Goal: Information Seeking & Learning: Find specific page/section

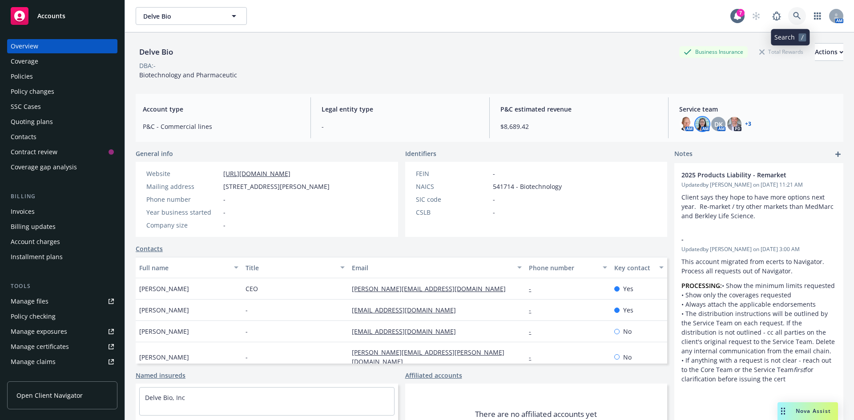
click at [793, 15] on icon at bounding box center [797, 16] width 8 height 8
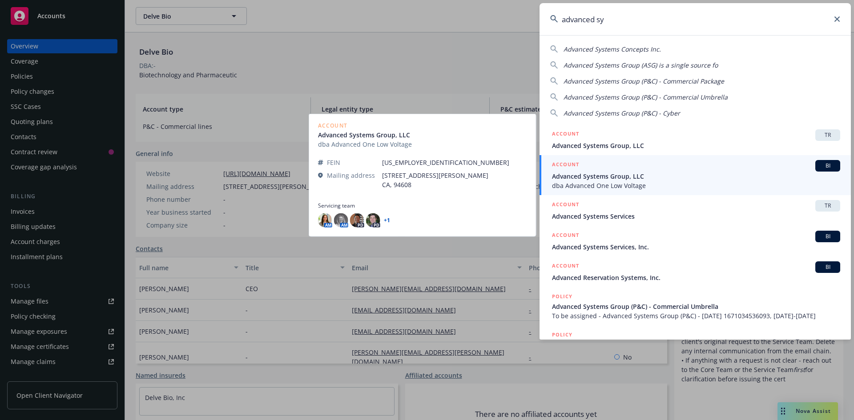
type input "advanced sy"
click at [687, 178] on span "Advanced Systems Group, LLC" at bounding box center [696, 176] width 288 height 9
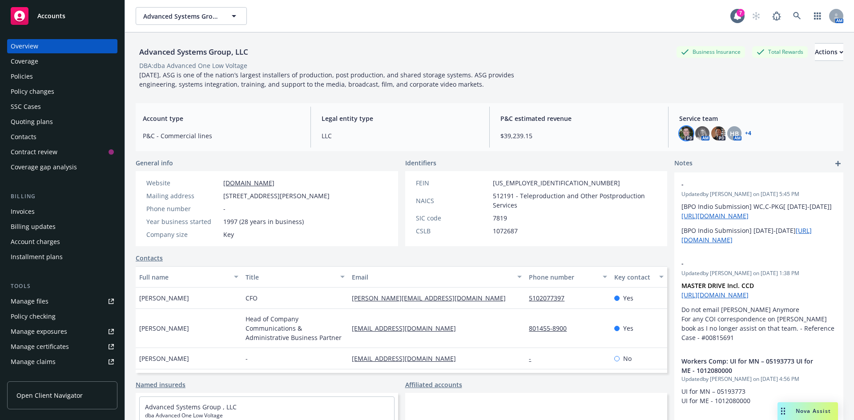
click at [687, 136] on img at bounding box center [686, 133] width 14 height 14
click at [718, 134] on img at bounding box center [718, 133] width 14 height 14
click at [733, 133] on span "HB" at bounding box center [734, 133] width 9 height 9
click at [745, 133] on link "+ 4" at bounding box center [748, 133] width 6 height 5
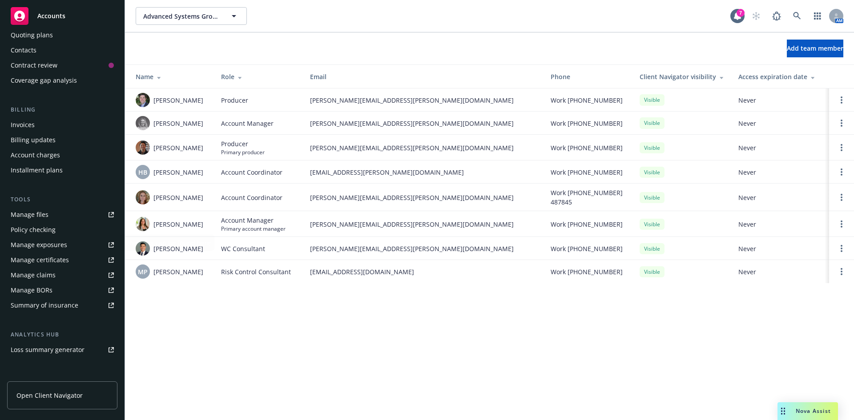
scroll to position [89, 0]
click at [795, 15] on icon at bounding box center [797, 16] width 8 height 8
click at [68, 12] on div "Accounts" at bounding box center [62, 16] width 103 height 18
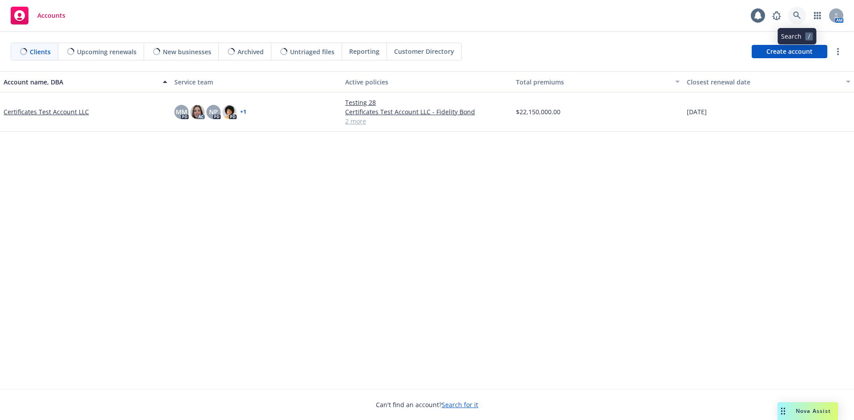
click at [801, 11] on link at bounding box center [797, 16] width 18 height 18
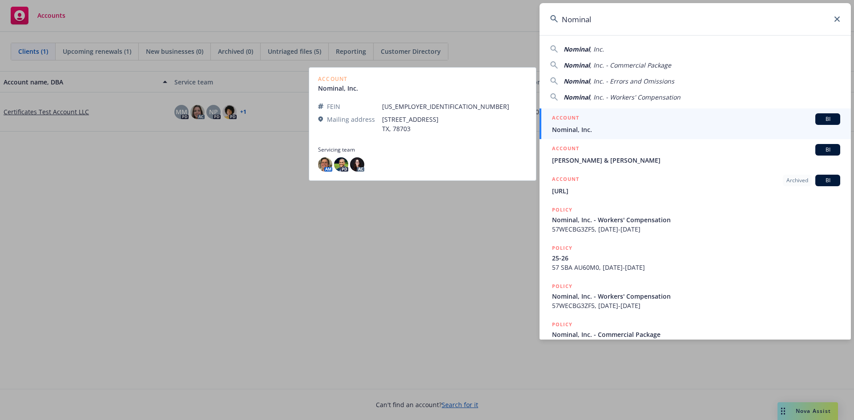
type input "Nominal"
click at [612, 124] on div "ACCOUNT BI" at bounding box center [696, 119] width 288 height 12
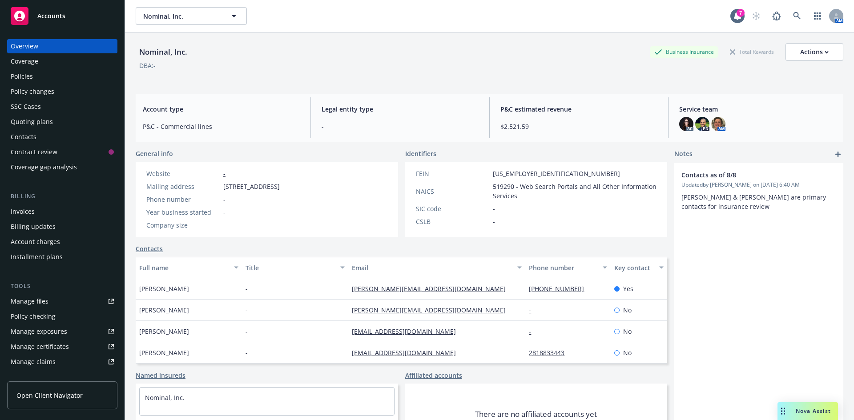
click at [43, 343] on div "Manage certificates" at bounding box center [40, 347] width 58 height 14
click at [56, 81] on div "Policies" at bounding box center [62, 76] width 103 height 14
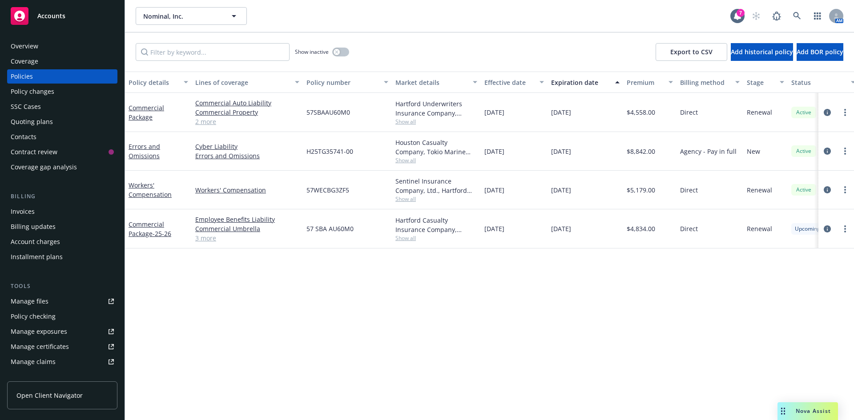
click at [208, 241] on link "3 more" at bounding box center [247, 237] width 104 height 9
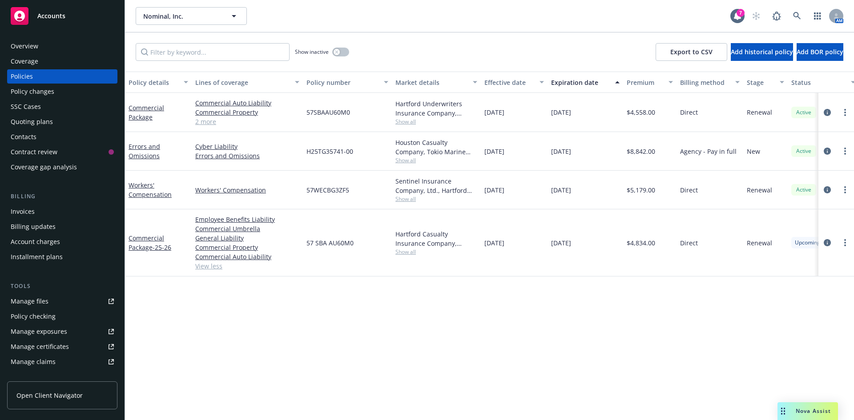
click at [272, 318] on div "Policy details Lines of coverage Policy number Market details Effective date Ex…" at bounding box center [489, 246] width 729 height 349
